Goal: Task Accomplishment & Management: Manage account settings

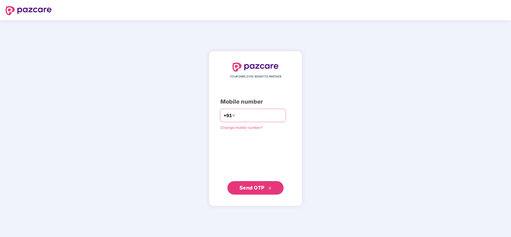
type input "**********"
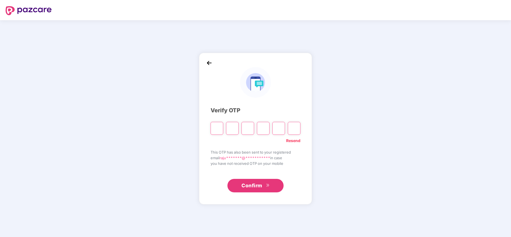
type input "*"
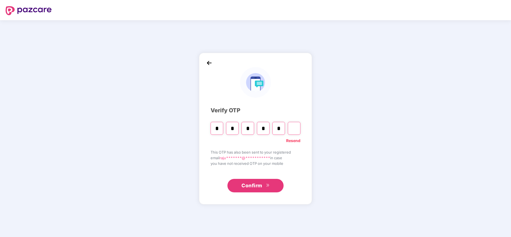
type input "*"
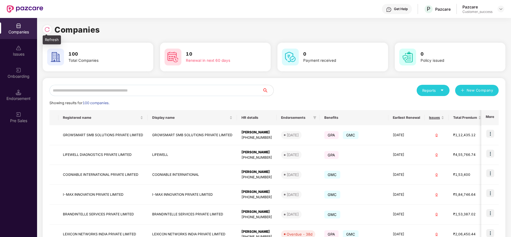
click at [46, 29] on img at bounding box center [47, 30] width 6 height 6
click at [126, 85] on input "text" at bounding box center [155, 90] width 213 height 11
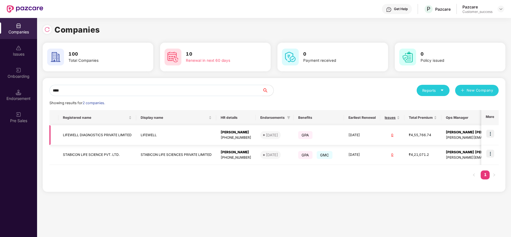
type input "****"
click at [491, 133] on img at bounding box center [491, 134] width 8 height 8
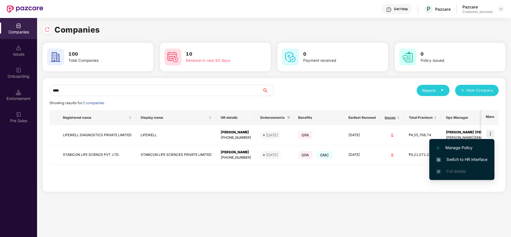
click at [459, 161] on span "Switch to HR interface" at bounding box center [462, 159] width 51 height 6
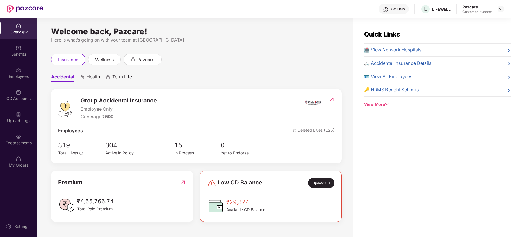
click at [19, 74] on div "Employees" at bounding box center [18, 77] width 37 height 6
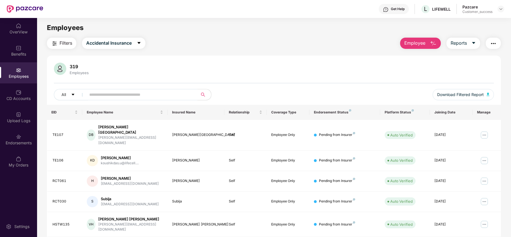
click at [418, 41] on span "Employee" at bounding box center [415, 43] width 21 height 7
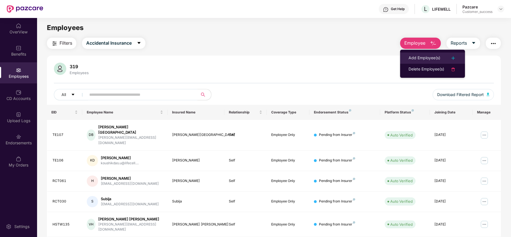
click at [417, 53] on li "Add Employee(s)" at bounding box center [432, 58] width 65 height 11
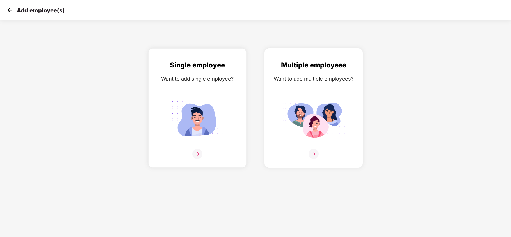
click at [287, 63] on div "Multiple employees" at bounding box center [314, 65] width 87 height 11
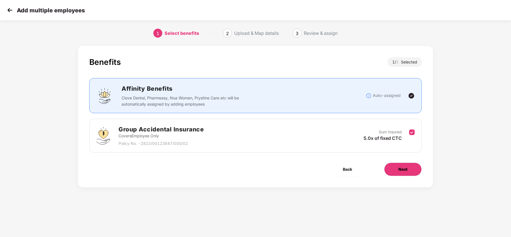
click at [399, 176] on button "Next" at bounding box center [403, 169] width 38 height 13
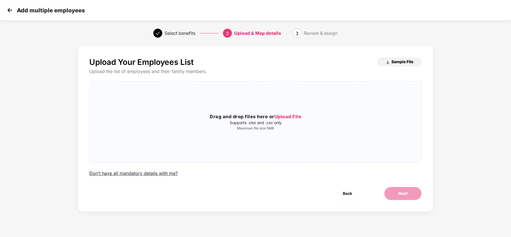
click at [393, 59] on span "Sample File" at bounding box center [403, 61] width 22 height 5
click at [264, 118] on h3 "Drag and drop files here or Upload File" at bounding box center [256, 116] width 332 height 7
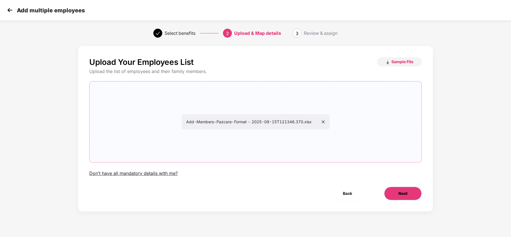
click at [407, 195] on button "Next" at bounding box center [403, 193] width 38 height 13
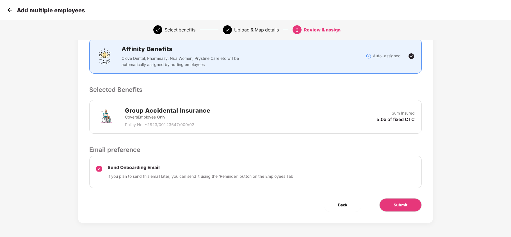
scroll to position [77, 0]
click at [99, 169] on div "Send Onboarding Email If you plan to send this email later, you can send it usi…" at bounding box center [255, 172] width 333 height 32
click at [104, 174] on div "Send Onboarding Email If you plan to send this email later, you can send it usi…" at bounding box center [255, 172] width 333 height 32
click at [404, 205] on span "Submit" at bounding box center [401, 205] width 14 height 6
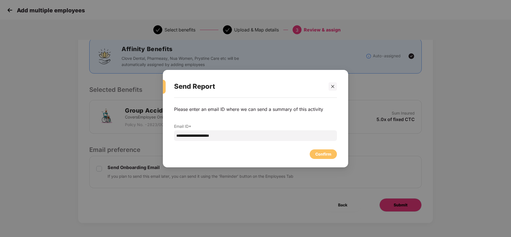
scroll to position [0, 0]
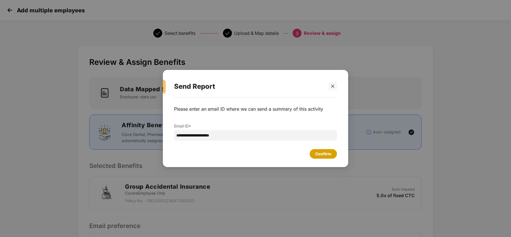
click at [319, 155] on div "Confirm" at bounding box center [324, 154] width 16 height 6
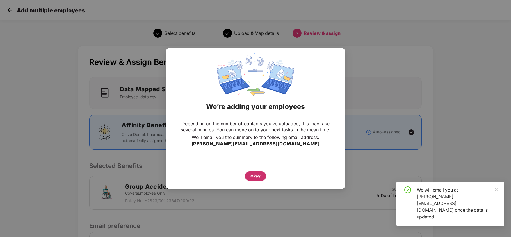
click at [252, 171] on div "Okay" at bounding box center [255, 176] width 21 height 10
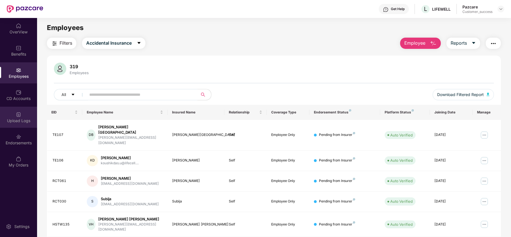
click at [10, 116] on div "Upload Logs" at bounding box center [18, 117] width 37 height 21
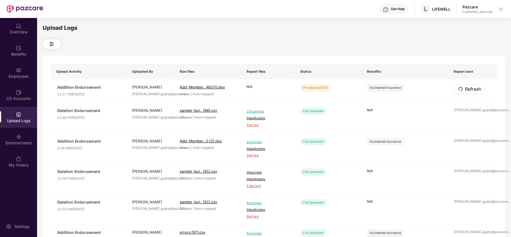
drag, startPoint x: 464, startPoint y: 90, endPoint x: 451, endPoint y: 94, distance: 14.0
click at [463, 90] on button "Refresh" at bounding box center [470, 89] width 32 height 10
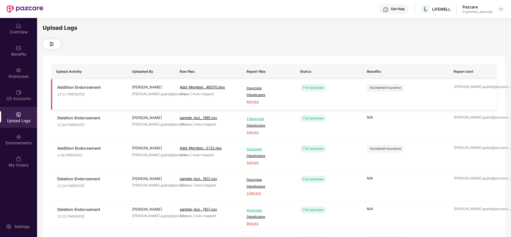
click at [253, 101] on span "4 errors" at bounding box center [268, 101] width 43 height 5
click at [17, 70] on img at bounding box center [19, 70] width 6 height 6
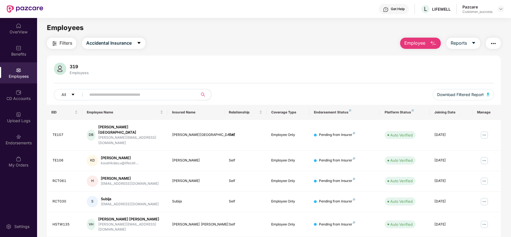
click at [421, 42] on span "Employee" at bounding box center [415, 43] width 21 height 7
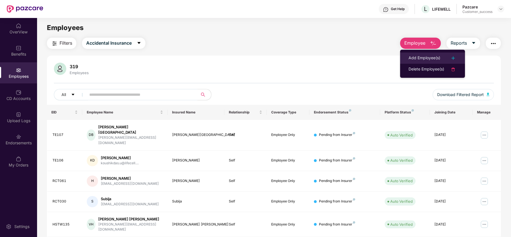
click at [417, 56] on div "Add Employee(s)" at bounding box center [425, 58] width 32 height 7
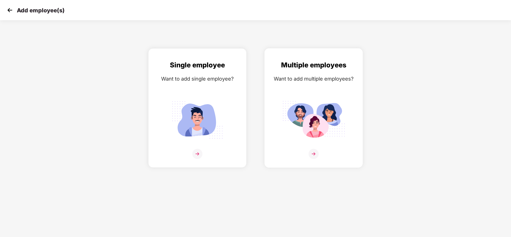
click at [315, 105] on img at bounding box center [313, 120] width 63 height 44
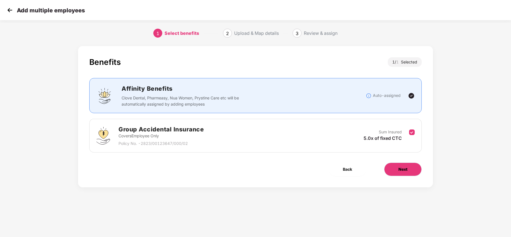
click at [408, 170] on button "Next" at bounding box center [403, 169] width 38 height 13
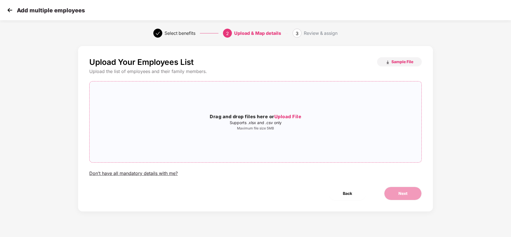
click at [287, 117] on span "Upload File" at bounding box center [287, 117] width 27 height 6
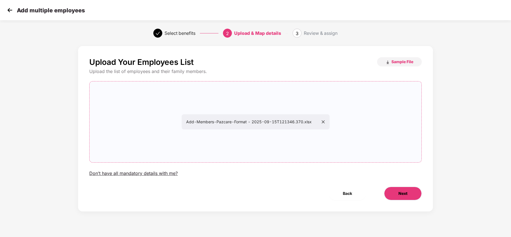
click at [402, 194] on span "Next" at bounding box center [403, 193] width 9 height 6
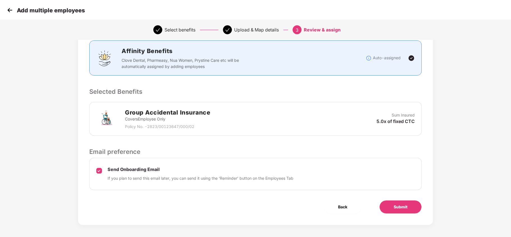
scroll to position [77, 0]
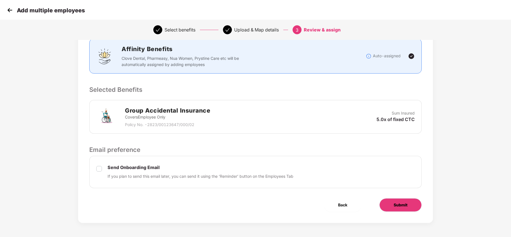
click at [393, 204] on button "Submit" at bounding box center [401, 204] width 42 height 13
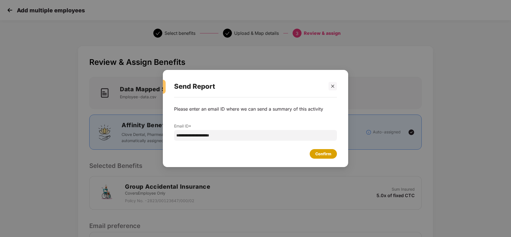
click at [330, 149] on div "Confirm" at bounding box center [323, 154] width 27 height 10
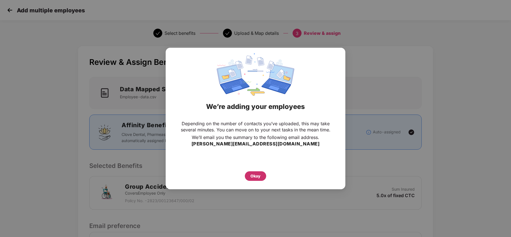
click at [255, 177] on div "Okay" at bounding box center [256, 176] width 10 height 6
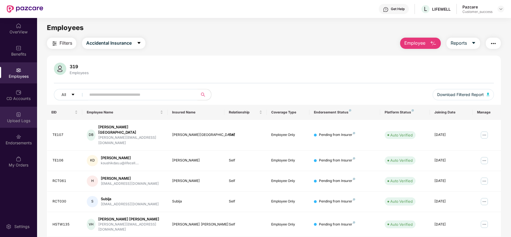
click at [13, 115] on div "Upload Logs" at bounding box center [18, 117] width 37 height 21
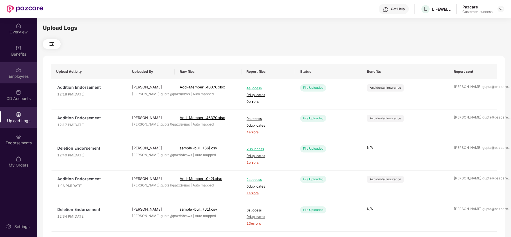
click at [30, 77] on div "Employees" at bounding box center [18, 77] width 37 height 6
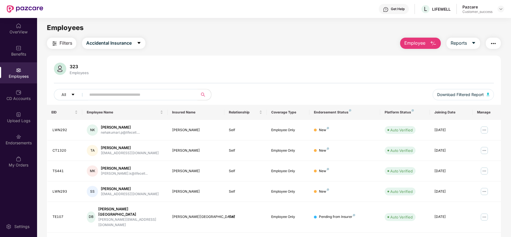
click at [403, 42] on button "Employee" at bounding box center [420, 43] width 41 height 11
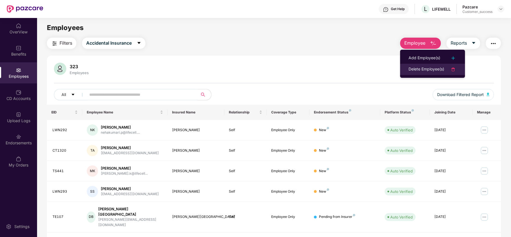
click at [410, 72] on div "Delete Employee(s)" at bounding box center [427, 69] width 36 height 7
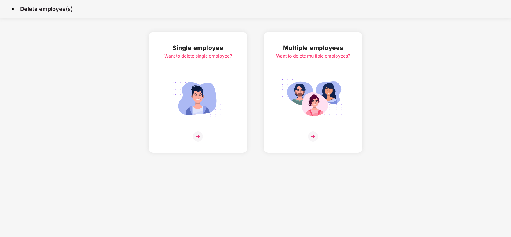
click at [309, 78] on img at bounding box center [313, 98] width 63 height 44
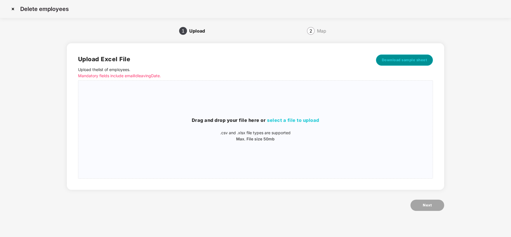
click at [420, 58] on span "Download sample sheet" at bounding box center [405, 60] width 46 height 6
click at [305, 121] on span "select a file to upload" at bounding box center [293, 120] width 52 height 6
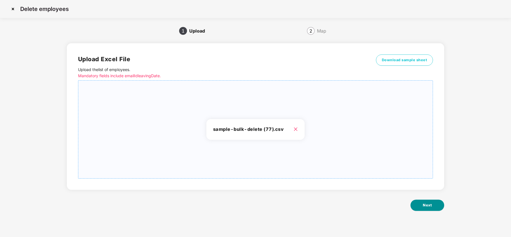
click at [427, 208] on button "Next" at bounding box center [428, 205] width 34 height 11
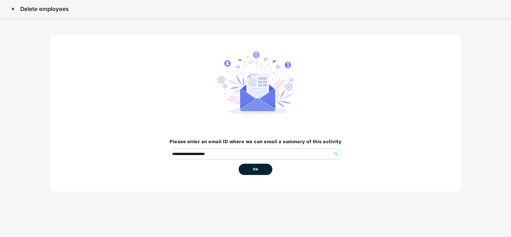
click at [267, 174] on button "Ok" at bounding box center [256, 169] width 34 height 11
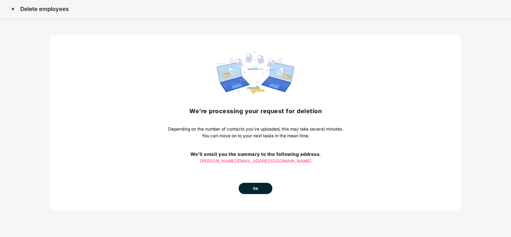
click at [249, 188] on button "Ok" at bounding box center [256, 188] width 34 height 11
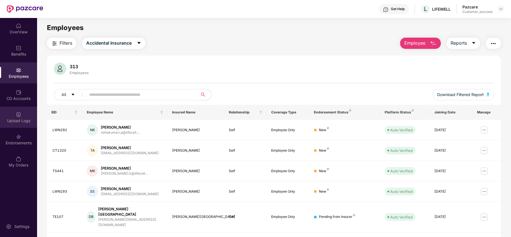
click at [7, 119] on div "Upload Logs" at bounding box center [18, 121] width 37 height 6
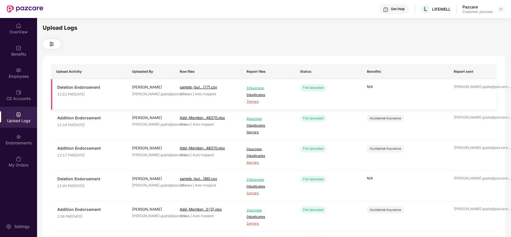
click at [253, 103] on span "7 errors" at bounding box center [268, 101] width 43 height 5
click at [16, 78] on div "Employees" at bounding box center [18, 77] width 37 height 6
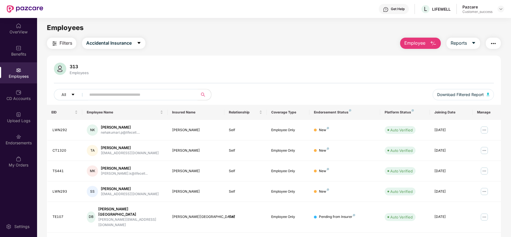
click at [101, 98] on input "text" at bounding box center [139, 94] width 101 height 8
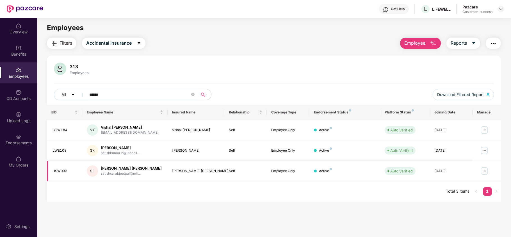
type input "******"
click at [165, 96] on input "******" at bounding box center [139, 94] width 101 height 8
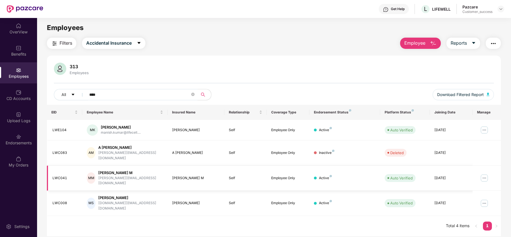
type input "****"
click at [486, 174] on img at bounding box center [484, 178] width 9 height 9
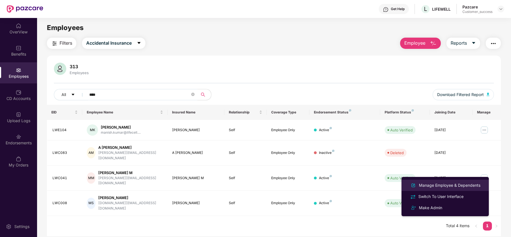
click at [452, 182] on div "Manage Employee & Dependents" at bounding box center [450, 185] width 64 height 6
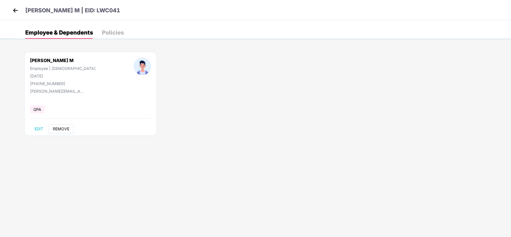
click at [65, 130] on span "REMOVE" at bounding box center [61, 129] width 17 height 4
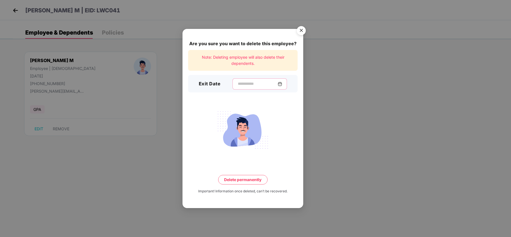
click at [255, 85] on input at bounding box center [257, 84] width 40 height 6
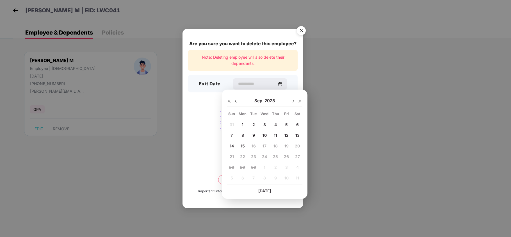
click at [236, 100] on img at bounding box center [236, 101] width 4 height 4
click at [234, 156] on div "17" at bounding box center [232, 157] width 8 height 8
type input "**********"
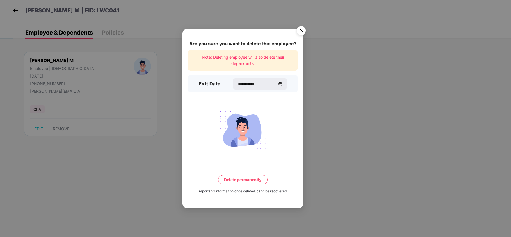
click at [240, 185] on button "Delete permanently" at bounding box center [242, 180] width 49 height 10
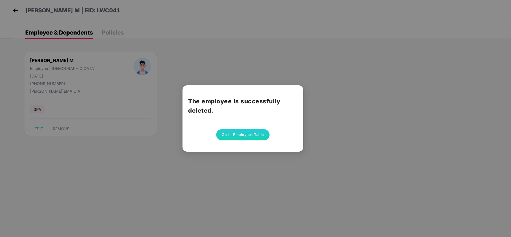
click at [239, 134] on button "Go to Employees Table" at bounding box center [242, 134] width 53 height 11
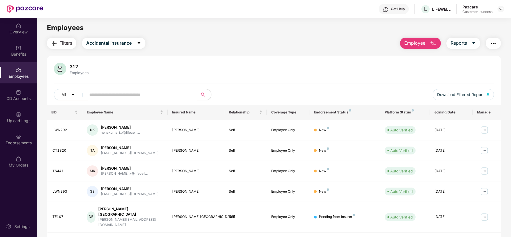
click at [116, 98] on input "text" at bounding box center [139, 94] width 101 height 8
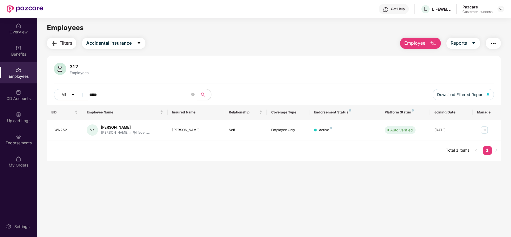
type input "*****"
click at [486, 131] on img at bounding box center [484, 130] width 9 height 9
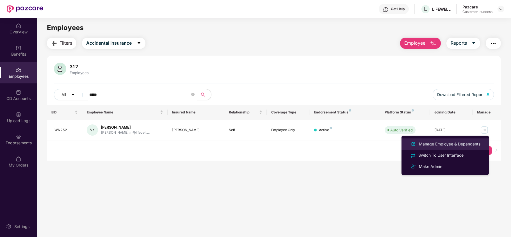
click at [449, 143] on div "Manage Employee & Dependents" at bounding box center [450, 144] width 64 height 6
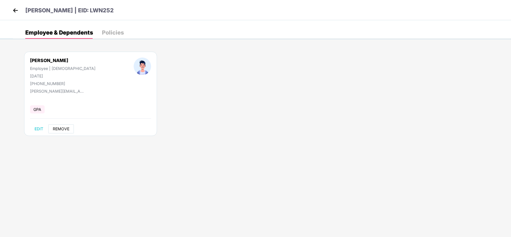
click at [63, 131] on span "REMOVE" at bounding box center [61, 129] width 17 height 4
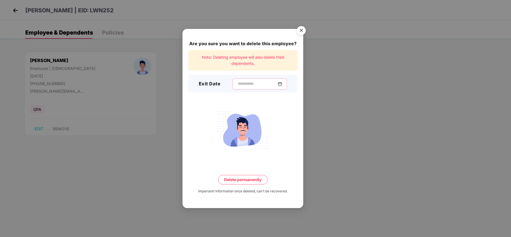
click at [246, 85] on input at bounding box center [257, 84] width 40 height 6
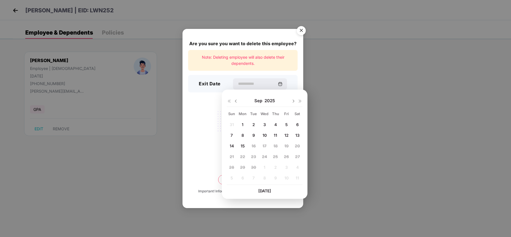
click at [235, 102] on img at bounding box center [236, 101] width 4 height 4
click at [230, 158] on span "17" at bounding box center [232, 156] width 4 height 5
type input "**********"
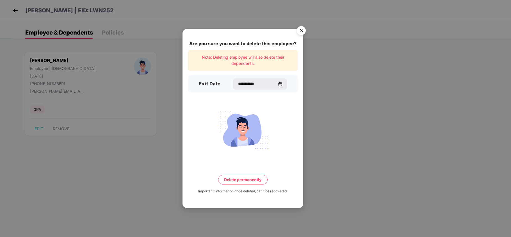
click at [241, 181] on button "Delete permanently" at bounding box center [242, 180] width 49 height 10
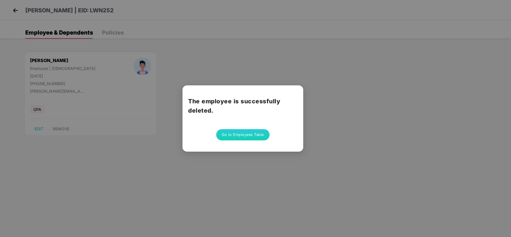
click at [249, 133] on button "Go to Employees Table" at bounding box center [242, 134] width 53 height 11
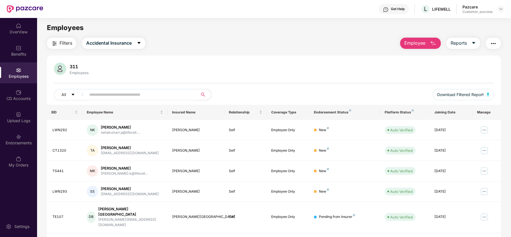
click at [147, 97] on input "text" at bounding box center [139, 94] width 101 height 8
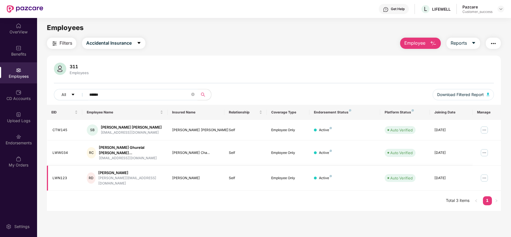
type input "******"
click at [484, 150] on img at bounding box center [484, 152] width 9 height 9
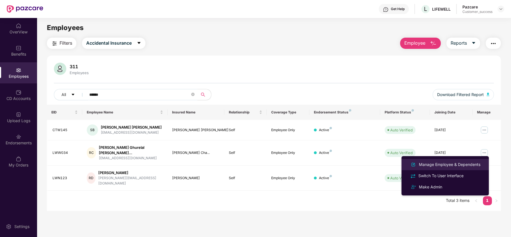
click at [453, 162] on div "Manage Employee & Dependents" at bounding box center [450, 165] width 64 height 6
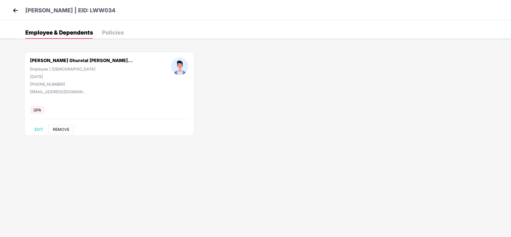
click at [58, 130] on span "REMOVE" at bounding box center [61, 129] width 17 height 4
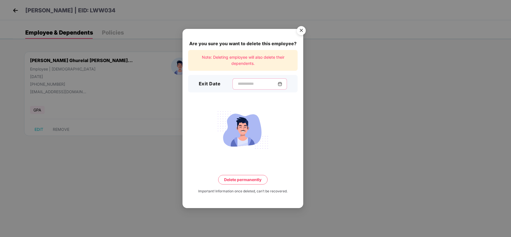
click at [248, 82] on input at bounding box center [257, 84] width 40 height 6
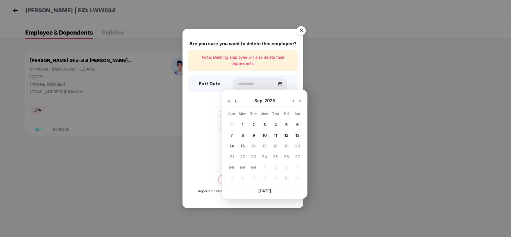
click at [237, 101] on img at bounding box center [236, 101] width 4 height 4
click at [232, 155] on span "17" at bounding box center [232, 156] width 4 height 5
type input "**********"
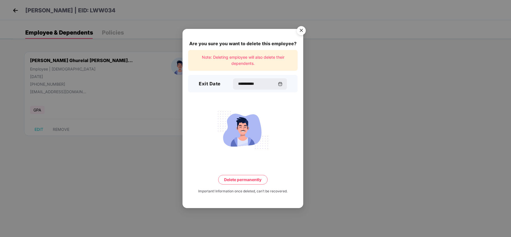
click at [255, 182] on button "Delete permanently" at bounding box center [242, 180] width 49 height 10
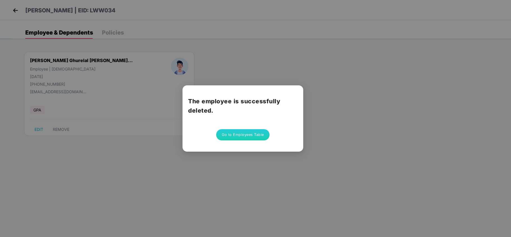
click at [242, 134] on button "Go to Employees Table" at bounding box center [242, 134] width 53 height 11
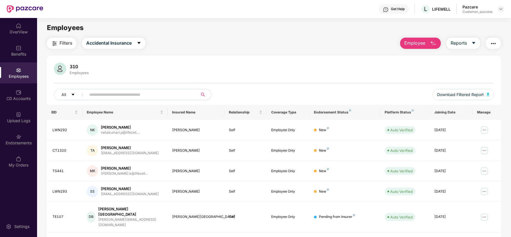
click at [131, 92] on input "text" at bounding box center [139, 94] width 101 height 8
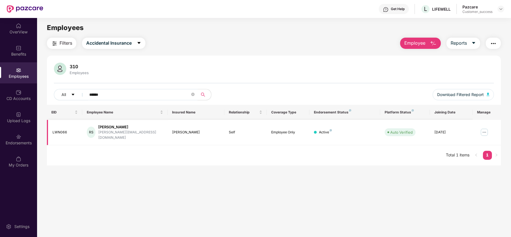
type input "******"
click at [484, 131] on img at bounding box center [484, 132] width 9 height 9
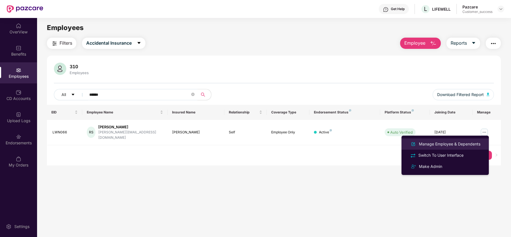
click at [447, 141] on div "Manage Employee & Dependents" at bounding box center [445, 144] width 73 height 7
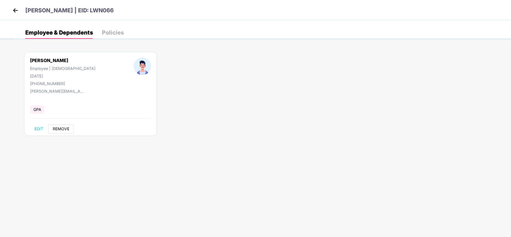
click at [59, 131] on span "REMOVE" at bounding box center [61, 129] width 17 height 4
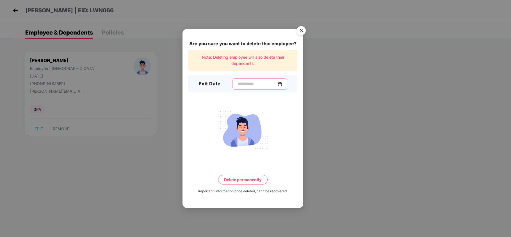
click at [237, 87] on input at bounding box center [257, 84] width 40 height 6
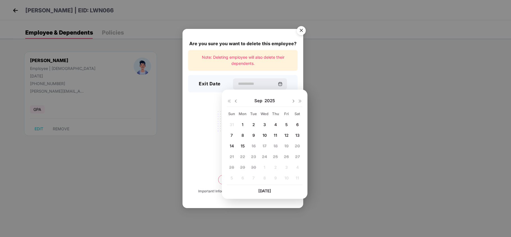
click at [236, 100] on img at bounding box center [236, 101] width 4 height 4
click at [231, 158] on span "17" at bounding box center [232, 156] width 4 height 5
type input "**********"
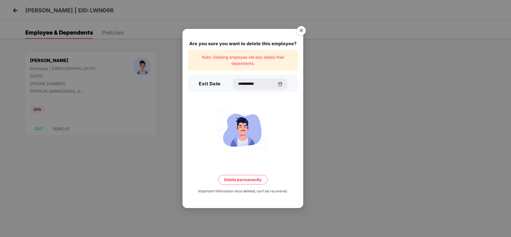
click at [254, 181] on button "Delete permanently" at bounding box center [242, 180] width 49 height 10
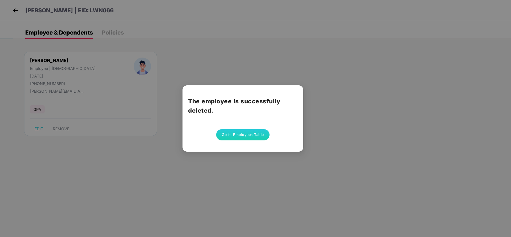
click at [234, 130] on button "Go to Employees Table" at bounding box center [242, 134] width 53 height 11
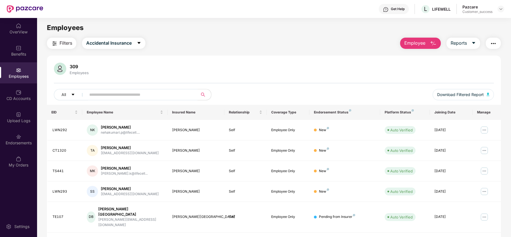
click at [144, 97] on input "text" at bounding box center [139, 94] width 101 height 8
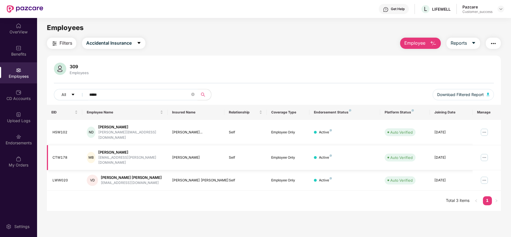
type input "*****"
click at [482, 153] on img at bounding box center [484, 157] width 9 height 9
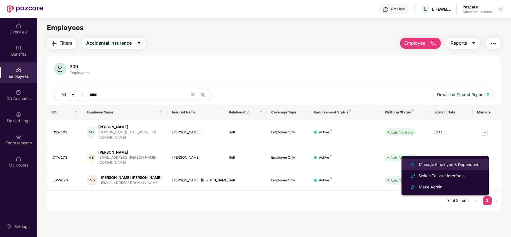
click at [439, 163] on div "Manage Employee & Dependents" at bounding box center [450, 165] width 64 height 6
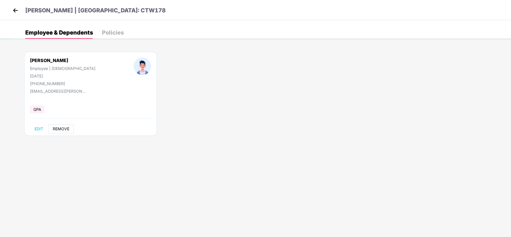
click at [60, 127] on span "REMOVE" at bounding box center [61, 129] width 17 height 4
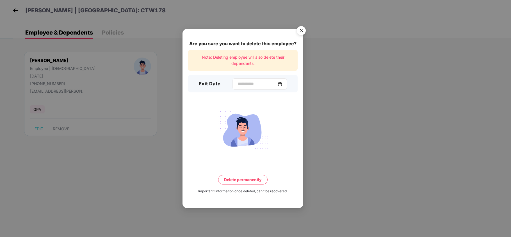
click at [233, 80] on div at bounding box center [260, 83] width 55 height 11
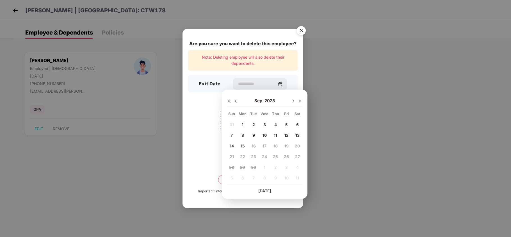
click at [237, 101] on img at bounding box center [236, 101] width 4 height 4
click at [233, 155] on span "17" at bounding box center [232, 156] width 4 height 5
type input "**********"
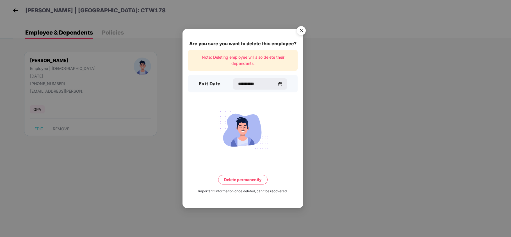
click at [228, 182] on button "Delete permanently" at bounding box center [242, 180] width 49 height 10
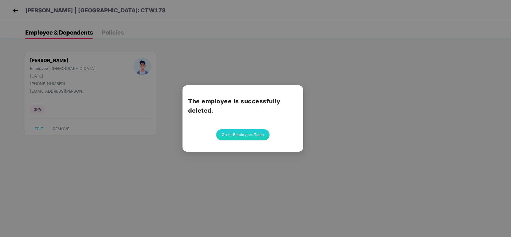
click at [234, 135] on button "Go to Employees Table" at bounding box center [242, 134] width 53 height 11
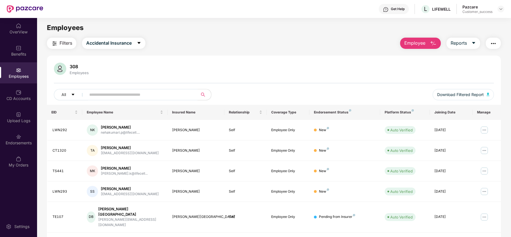
click at [123, 93] on input "text" at bounding box center [139, 94] width 101 height 8
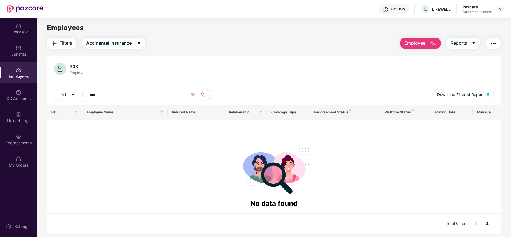
click at [113, 91] on input "****" at bounding box center [139, 94] width 101 height 8
paste input "*"
click at [113, 91] on input "*****" at bounding box center [139, 94] width 101 height 8
click at [114, 44] on button "Accidental Insurance" at bounding box center [113, 43] width 63 height 11
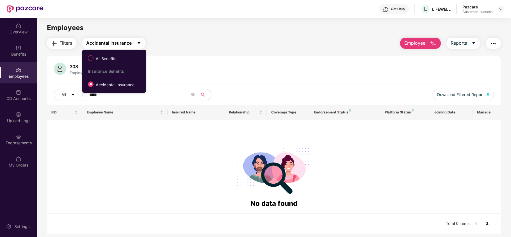
click at [114, 44] on span "Accidental Insurance" at bounding box center [109, 43] width 46 height 7
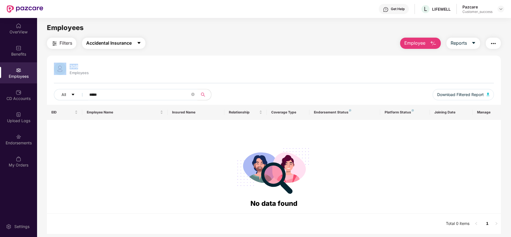
drag, startPoint x: 111, startPoint y: 51, endPoint x: 115, endPoint y: 40, distance: 12.2
click at [115, 40] on div "Filters Accidental Insurance Employee Reports 308 Employees All ***** Download …" at bounding box center [274, 136] width 454 height 196
click at [115, 40] on span "Accidental Insurance" at bounding box center [109, 43] width 46 height 7
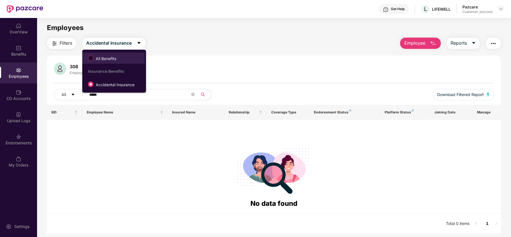
click at [104, 60] on span "All Benefits" at bounding box center [106, 59] width 25 height 6
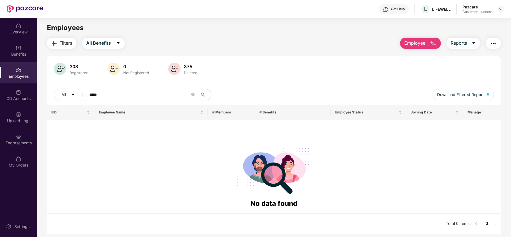
click at [121, 99] on input "*****" at bounding box center [139, 94] width 101 height 8
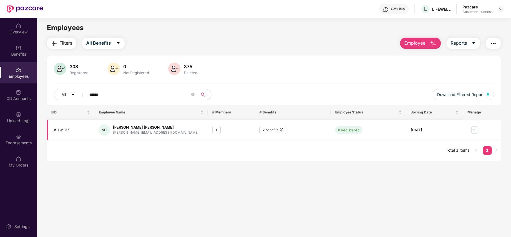
type input "******"
click at [476, 128] on img at bounding box center [475, 130] width 9 height 9
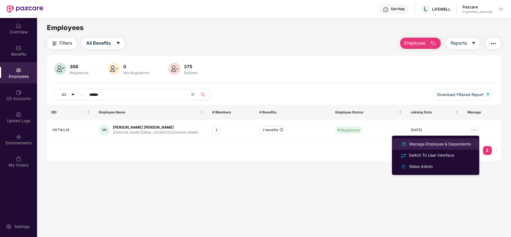
click at [446, 142] on div "Manage Employee & Dependents" at bounding box center [440, 144] width 64 height 6
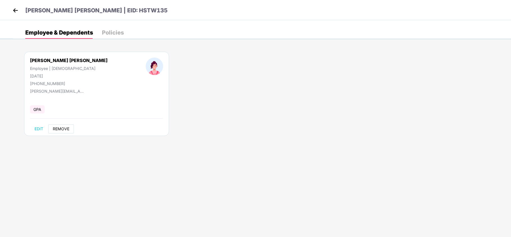
click at [67, 130] on span "REMOVE" at bounding box center [61, 129] width 17 height 4
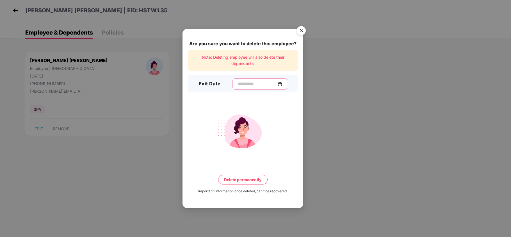
click at [240, 86] on input at bounding box center [257, 84] width 40 height 6
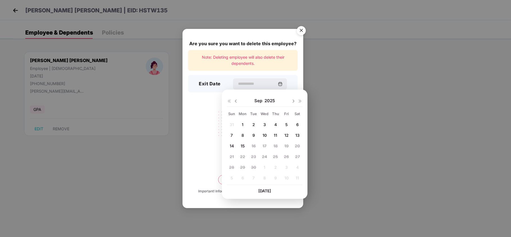
click at [236, 100] on img at bounding box center [236, 101] width 4 height 4
click at [233, 159] on span "17" at bounding box center [232, 156] width 4 height 5
type input "**********"
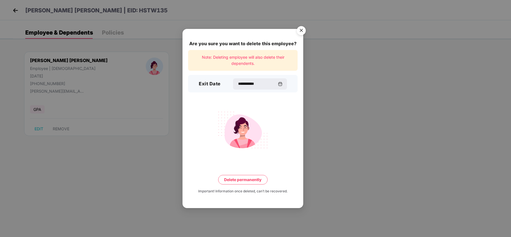
click at [231, 179] on button "Delete permanently" at bounding box center [242, 180] width 49 height 10
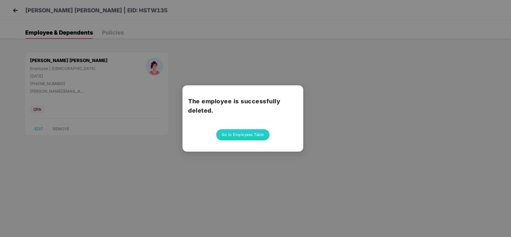
click at [238, 134] on button "Go to Employees Table" at bounding box center [242, 134] width 53 height 11
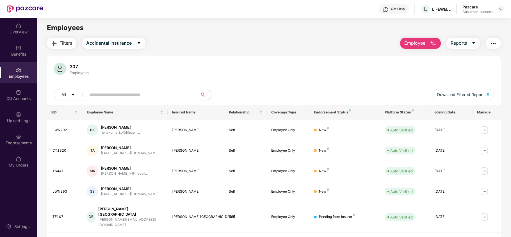
click at [121, 90] on span at bounding box center [140, 94] width 115 height 11
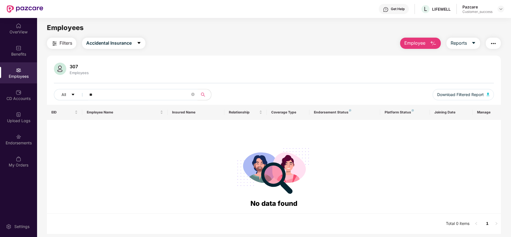
type input "*"
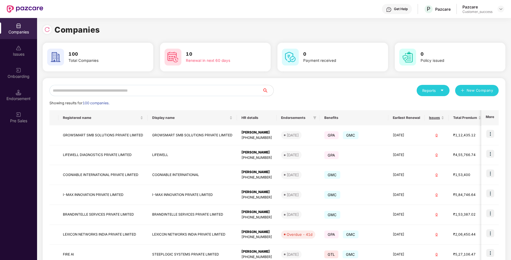
click at [85, 86] on input "text" at bounding box center [155, 90] width 213 height 11
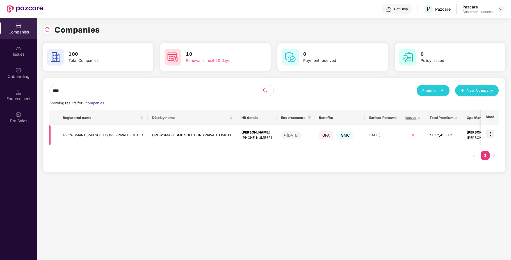
type input "****"
click at [100, 136] on td "GROWSMART SMB SOLUTIONS PRIVATE LIMITED" at bounding box center [102, 135] width 89 height 20
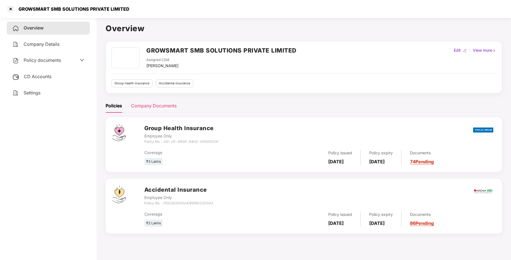
click at [147, 107] on div "Company Documents" at bounding box center [154, 105] width 46 height 7
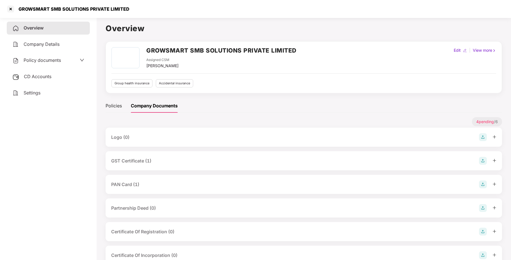
click at [149, 166] on div "GST Certificate (1)" at bounding box center [304, 160] width 397 height 19
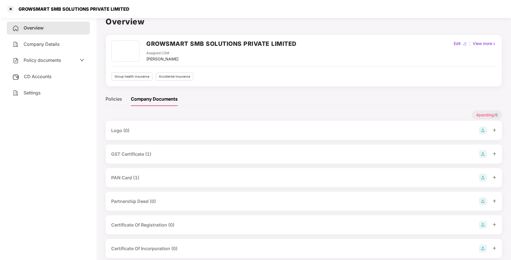
scroll to position [7, 0]
click at [160, 159] on div "GST Certificate (1)" at bounding box center [304, 153] width 397 height 19
click at [167, 156] on div "GST Certificate (1)" at bounding box center [303, 153] width 385 height 8
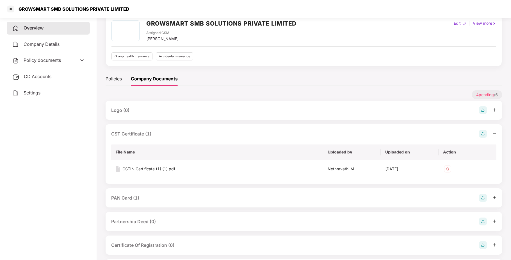
scroll to position [28, 0]
click at [162, 168] on div "GSTIN Certificate (1) (1).pdf" at bounding box center [148, 168] width 53 height 6
click at [11, 8] on div at bounding box center [10, 8] width 9 height 9
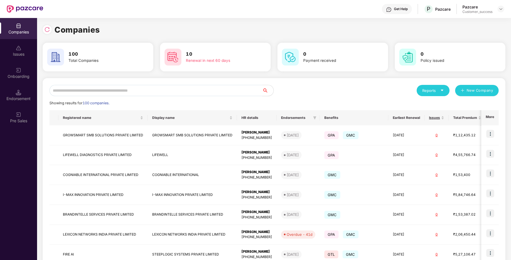
click at [135, 90] on input "text" at bounding box center [155, 90] width 213 height 11
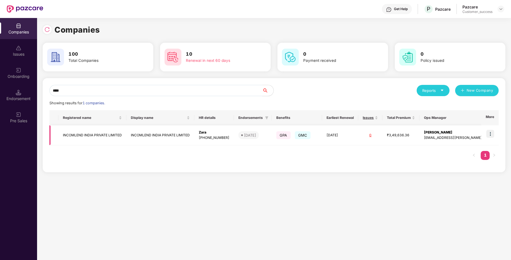
type input "****"
click at [102, 139] on td "INCOMLEND INDIA PRIVATE LIMITED" at bounding box center [92, 135] width 68 height 20
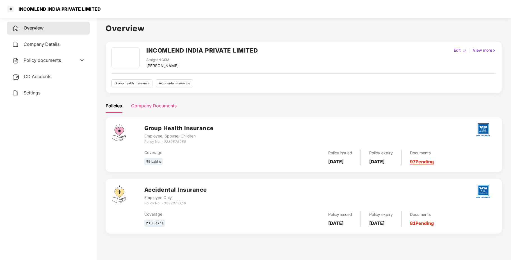
click at [152, 109] on div "Company Documents" at bounding box center [154, 105] width 46 height 7
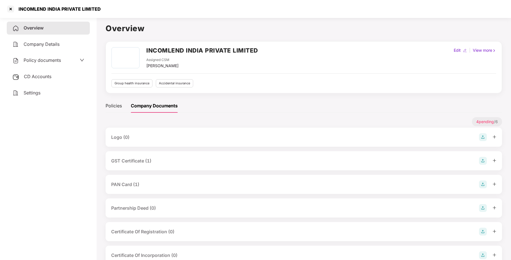
click at [152, 109] on div "Company Documents" at bounding box center [154, 105] width 47 height 7
click at [113, 112] on div "Policies" at bounding box center [114, 106] width 16 height 14
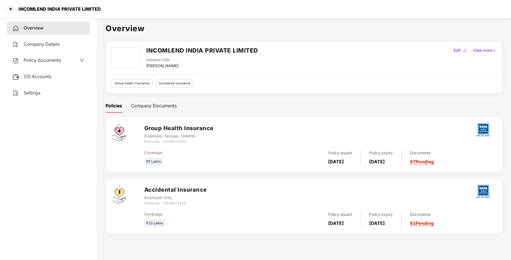
click at [434, 161] on link "97 Pending" at bounding box center [422, 162] width 24 height 6
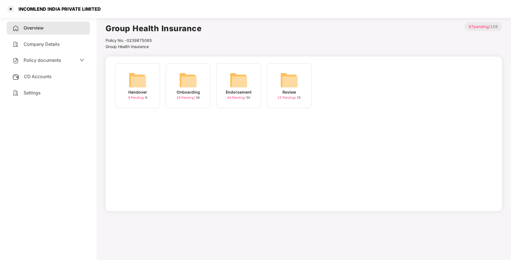
click at [175, 75] on div "Onboarding 29 Pending / 34" at bounding box center [188, 85] width 45 height 45
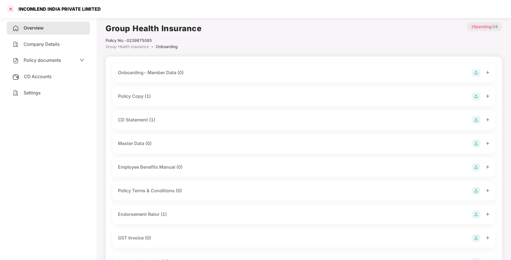
click at [12, 10] on div at bounding box center [10, 8] width 9 height 9
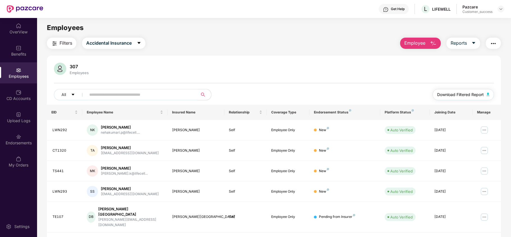
click at [447, 94] on span "Download Filtered Report" at bounding box center [460, 95] width 47 height 6
click at [502, 8] on img at bounding box center [501, 9] width 4 height 4
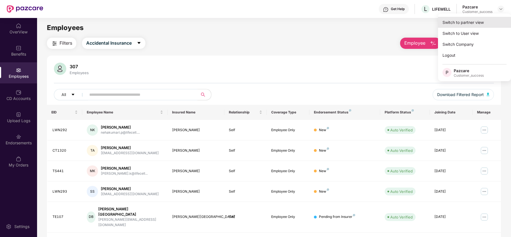
click at [491, 18] on div "Switch to partner view" at bounding box center [474, 22] width 73 height 11
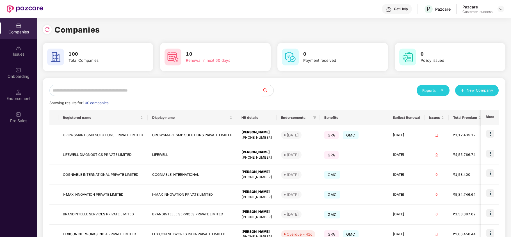
click at [22, 69] on div "Onboarding" at bounding box center [18, 72] width 37 height 21
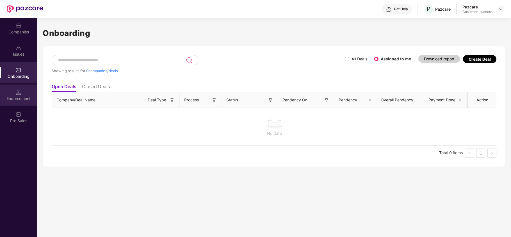
click at [32, 97] on div "Endorsement" at bounding box center [18, 99] width 37 height 6
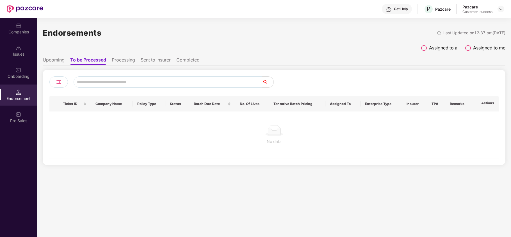
click at [23, 77] on div "Onboarding" at bounding box center [18, 77] width 37 height 6
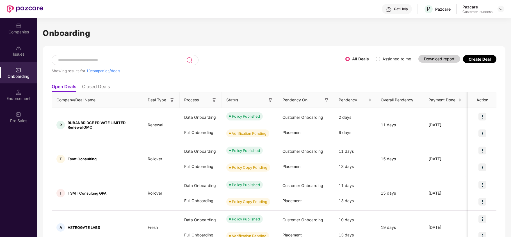
click at [23, 40] on div "Companies Issues Onboarding Endorsement Pre Sales" at bounding box center [18, 73] width 37 height 111
click at [23, 31] on div "Companies" at bounding box center [18, 32] width 37 height 6
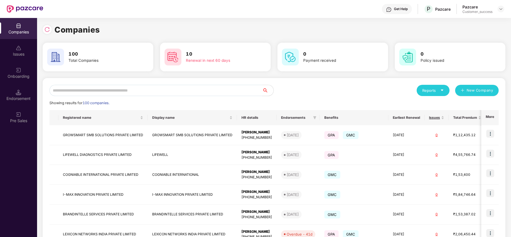
click at [110, 92] on input "text" at bounding box center [155, 90] width 213 height 11
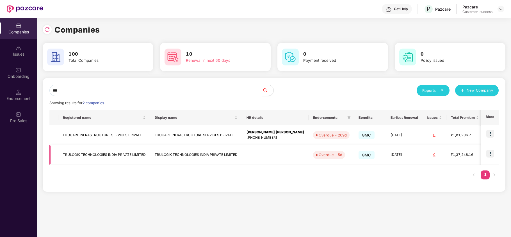
type input "***"
click at [492, 155] on img at bounding box center [491, 154] width 8 height 8
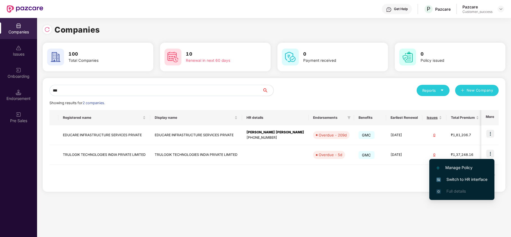
click at [462, 179] on span "Switch to HR interface" at bounding box center [462, 179] width 51 height 6
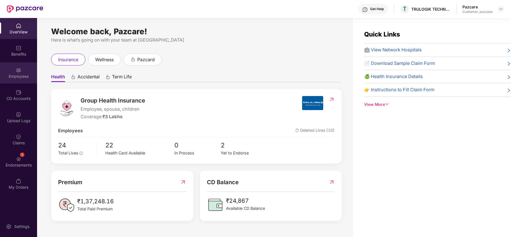
click at [17, 79] on div "Employees" at bounding box center [18, 77] width 37 height 6
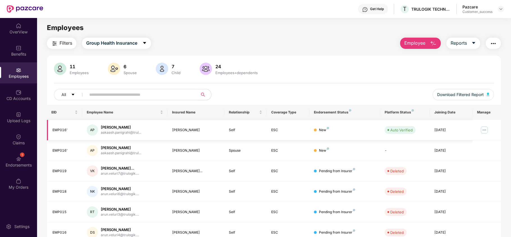
click at [485, 130] on img at bounding box center [484, 130] width 9 height 9
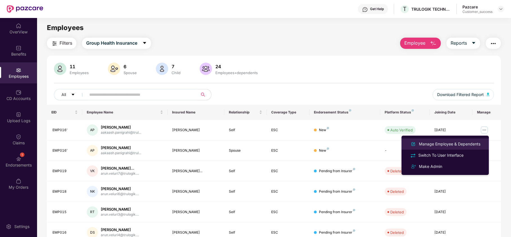
click at [449, 141] on div "Manage Employee & Dependents" at bounding box center [450, 144] width 64 height 6
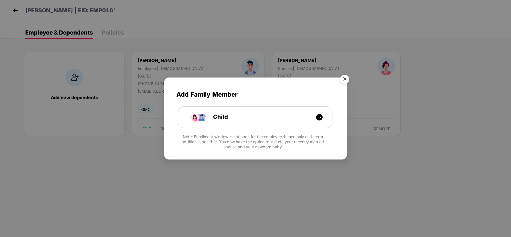
click at [344, 80] on img "Close" at bounding box center [345, 80] width 16 height 16
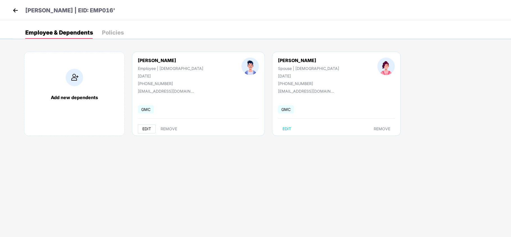
click at [144, 130] on span "EDIT" at bounding box center [146, 129] width 9 height 4
select select "****"
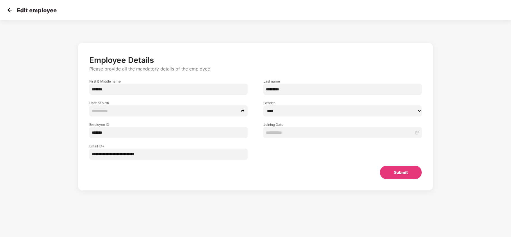
type input "**********"
click at [92, 132] on input "*******" at bounding box center [168, 132] width 158 height 11
click at [119, 130] on input "********" at bounding box center [168, 132] width 158 height 11
type input "*******"
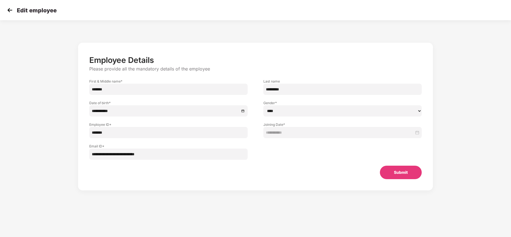
click at [403, 172] on button "Submit" at bounding box center [401, 172] width 42 height 13
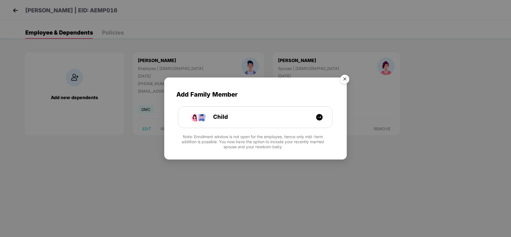
click at [348, 79] on img "Close" at bounding box center [345, 80] width 16 height 16
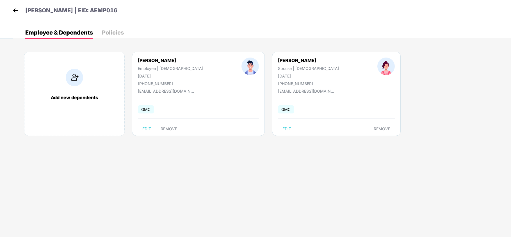
click at [15, 8] on img at bounding box center [15, 10] width 8 height 8
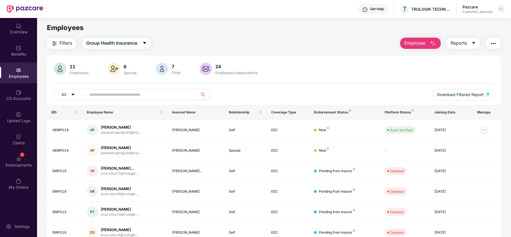
click at [499, 7] on img at bounding box center [501, 9] width 4 height 4
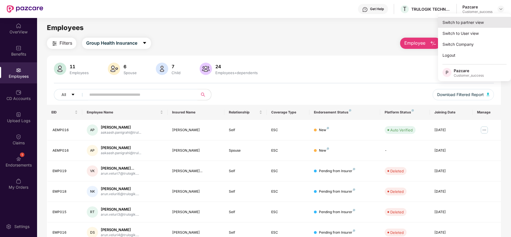
click at [477, 19] on div "Switch to partner view" at bounding box center [474, 22] width 73 height 11
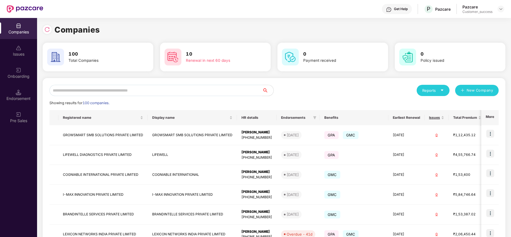
click at [196, 87] on input "text" at bounding box center [155, 90] width 213 height 11
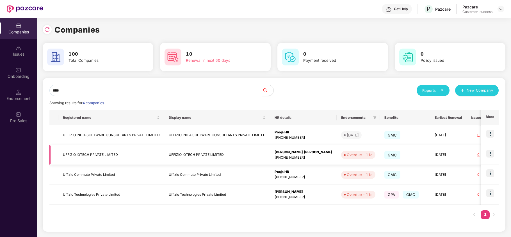
type input "****"
click at [157, 158] on td "UFFIZIO IOTECH PRIVATE LIMITED" at bounding box center [111, 155] width 106 height 20
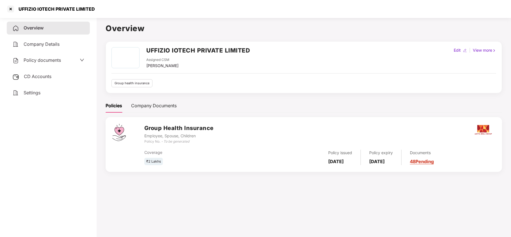
click at [157, 158] on div "₹2 Lakhs" at bounding box center [153, 162] width 19 height 8
